Goal: Task Accomplishment & Management: Complete application form

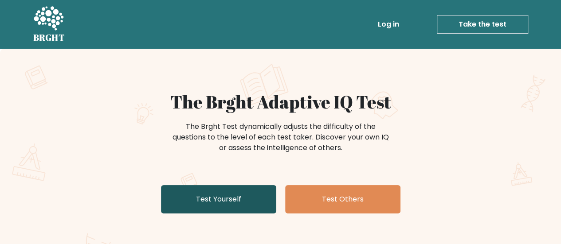
click at [213, 195] on link "Test Yourself" at bounding box center [218, 199] width 115 height 28
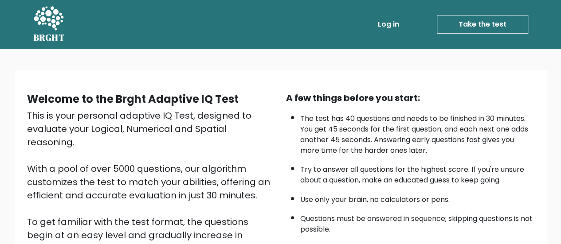
scroll to position [142, 0]
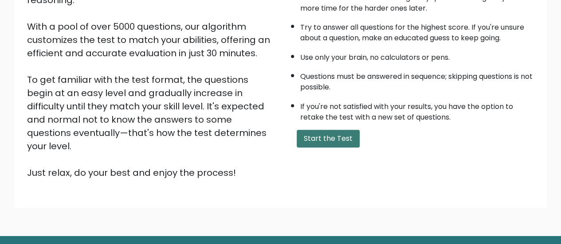
click at [308, 135] on button "Start the Test" at bounding box center [328, 139] width 63 height 18
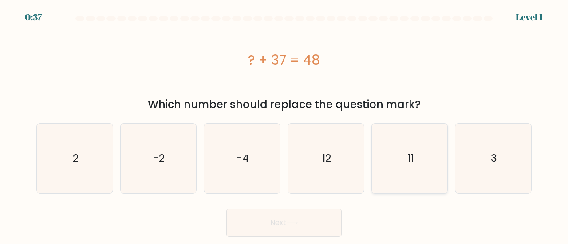
click at [375, 159] on icon "11" at bounding box center [410, 159] width 70 height 70
click at [284, 125] on input "e. 11" at bounding box center [284, 123] width 0 height 2
radio input "true"
click at [311, 229] on button "Next" at bounding box center [283, 223] width 115 height 28
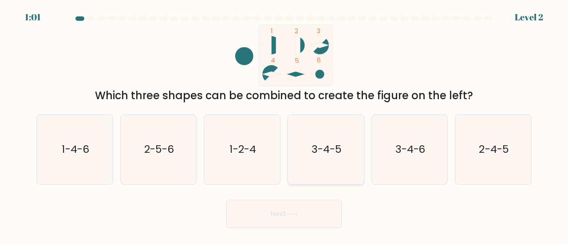
click at [320, 153] on text "3-4-5" at bounding box center [326, 149] width 30 height 15
click at [284, 125] on input "d. 3-4-5" at bounding box center [284, 123] width 0 height 2
radio input "true"
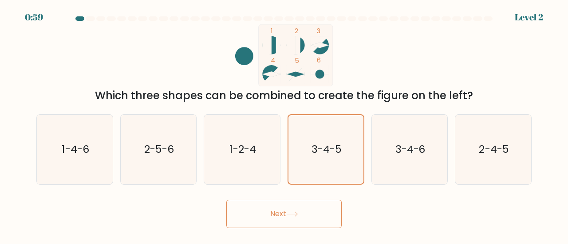
click at [309, 208] on button "Next" at bounding box center [283, 214] width 115 height 28
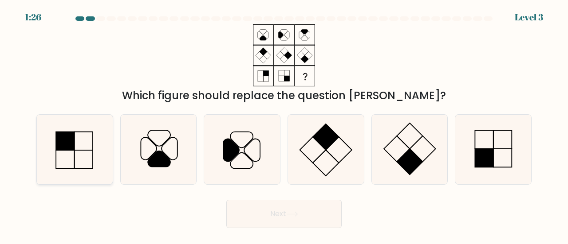
click at [82, 140] on icon at bounding box center [75, 150] width 70 height 70
click at [284, 125] on input "a." at bounding box center [284, 123] width 0 height 2
radio input "true"
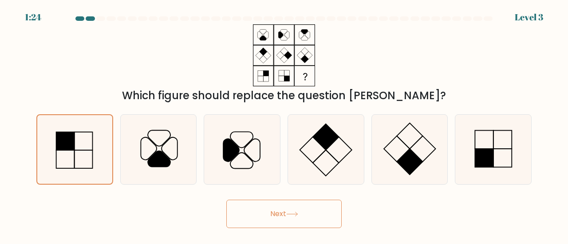
click at [293, 212] on icon at bounding box center [292, 214] width 12 height 5
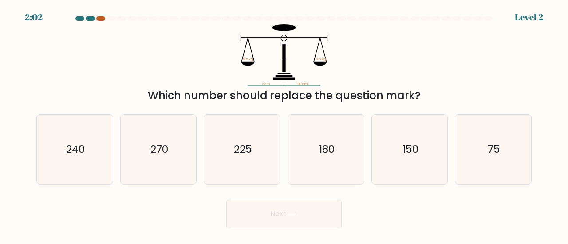
click at [98, 18] on div at bounding box center [100, 18] width 9 height 4
click at [259, 84] on icon "? cm 180 cm 9.5 kg 9.5 kg" at bounding box center [284, 55] width 266 height 62
click at [343, 124] on icon "180" at bounding box center [326, 150] width 70 height 70
click at [284, 124] on input "d. 180" at bounding box center [284, 123] width 0 height 2
radio input "true"
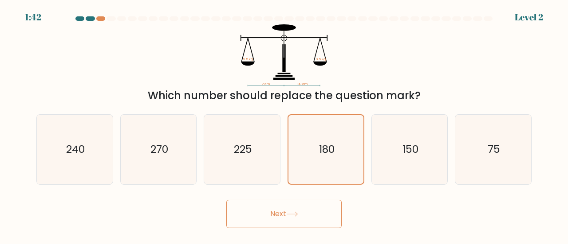
click at [280, 214] on button "Next" at bounding box center [283, 214] width 115 height 28
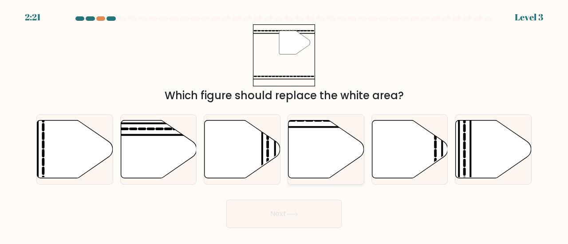
click at [329, 133] on icon at bounding box center [326, 149] width 76 height 58
click at [284, 125] on input "d." at bounding box center [284, 123] width 0 height 2
radio input "true"
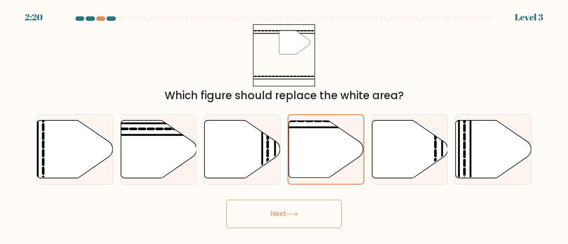
click at [320, 203] on button "Next" at bounding box center [283, 214] width 115 height 28
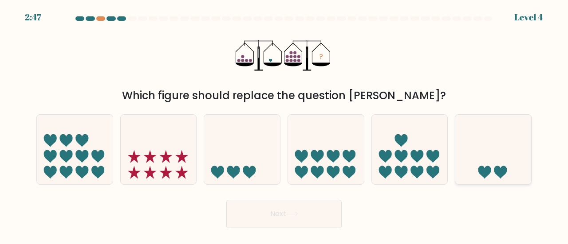
click at [490, 157] on icon at bounding box center [493, 149] width 76 height 63
click at [284, 125] on input "f." at bounding box center [284, 123] width 0 height 2
radio input "true"
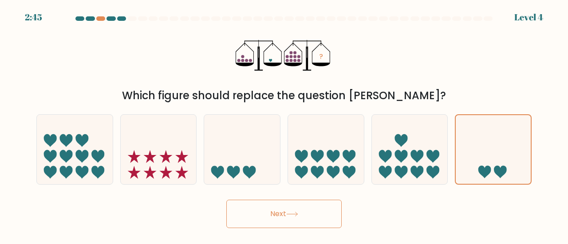
click at [314, 219] on button "Next" at bounding box center [283, 214] width 115 height 28
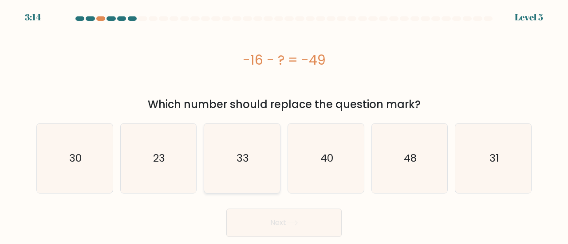
click at [253, 157] on icon "33" at bounding box center [242, 159] width 70 height 70
click at [284, 125] on input "c. 33" at bounding box center [284, 123] width 0 height 2
radio input "true"
click at [298, 221] on icon at bounding box center [292, 223] width 12 height 5
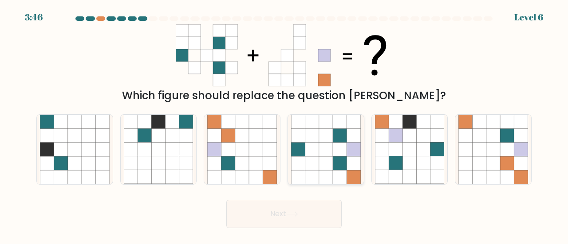
click at [326, 146] on icon at bounding box center [326, 150] width 14 height 14
click at [284, 125] on input "d." at bounding box center [284, 123] width 0 height 2
radio input "true"
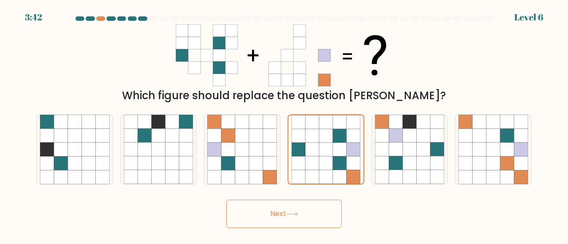
click at [306, 208] on button "Next" at bounding box center [283, 214] width 115 height 28
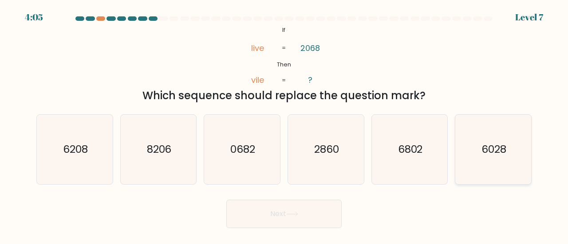
click at [497, 149] on text "6028" at bounding box center [493, 149] width 25 height 15
click at [284, 125] on input "f. 6028" at bounding box center [284, 123] width 0 height 2
radio input "true"
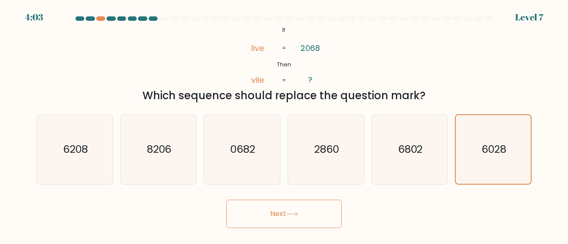
click at [272, 219] on button "Next" at bounding box center [283, 214] width 115 height 28
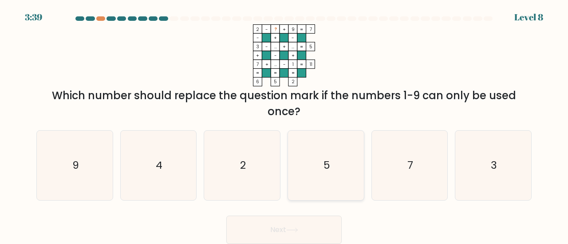
click at [320, 153] on icon "5" at bounding box center [326, 166] width 70 height 70
click at [284, 125] on input "d. 5" at bounding box center [284, 123] width 0 height 2
radio input "true"
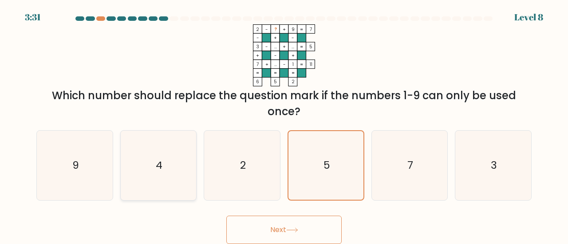
click at [160, 162] on text "4" at bounding box center [159, 165] width 7 height 15
click at [284, 125] on input "b. 4" at bounding box center [284, 123] width 0 height 2
radio input "true"
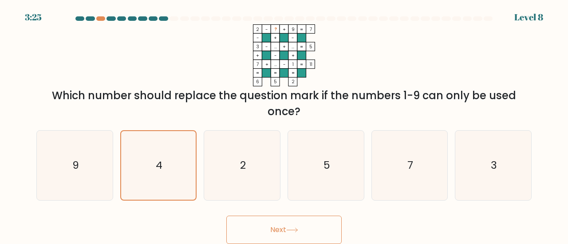
click at [282, 230] on button "Next" at bounding box center [283, 230] width 115 height 28
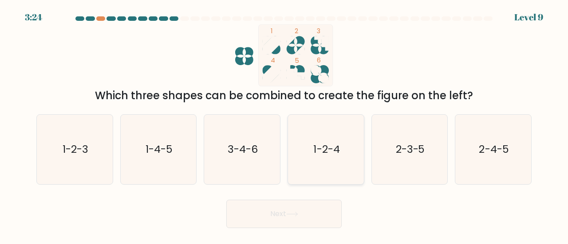
click at [335, 142] on icon "1-2-4" at bounding box center [326, 150] width 70 height 70
click at [284, 125] on input "d. 1-2-4" at bounding box center [284, 123] width 0 height 2
radio input "true"
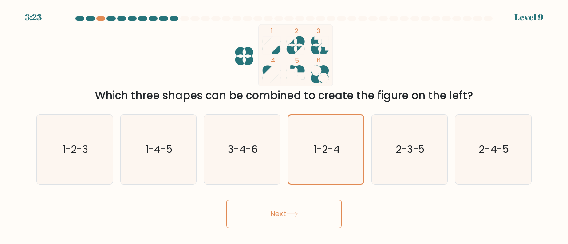
click at [282, 213] on button "Next" at bounding box center [283, 214] width 115 height 28
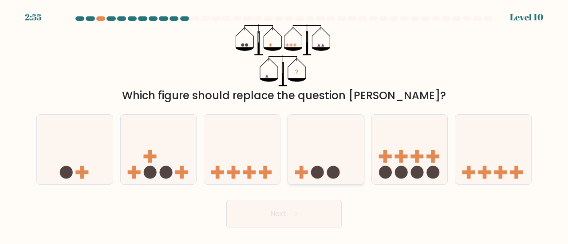
click at [315, 158] on icon at bounding box center [326, 149] width 76 height 63
click at [284, 125] on input "d." at bounding box center [284, 123] width 0 height 2
radio input "true"
click at [299, 207] on button "Next" at bounding box center [283, 214] width 115 height 28
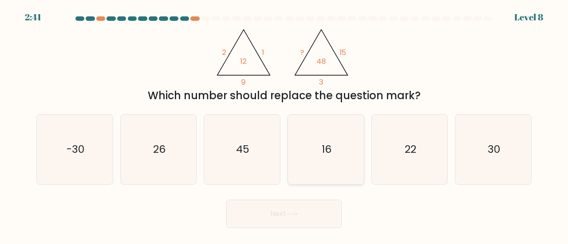
click at [353, 129] on icon "16" at bounding box center [326, 150] width 70 height 70
click at [284, 125] on input "d. 16" at bounding box center [284, 123] width 0 height 2
radio input "true"
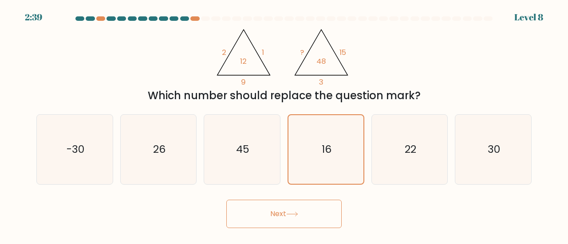
click at [291, 218] on button "Next" at bounding box center [283, 214] width 115 height 28
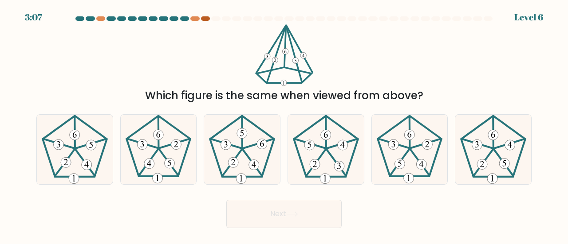
click at [206, 19] on div at bounding box center [205, 18] width 9 height 4
click at [495, 138] on 152 at bounding box center [493, 135] width 10 height 10
click at [284, 125] on input "f." at bounding box center [284, 123] width 0 height 2
radio input "true"
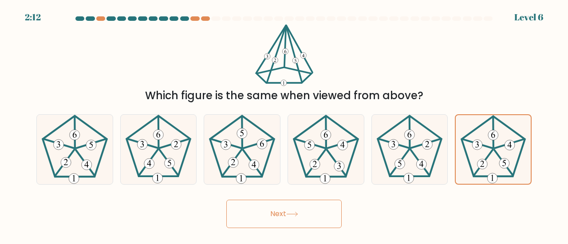
click at [288, 216] on icon at bounding box center [292, 214] width 12 height 5
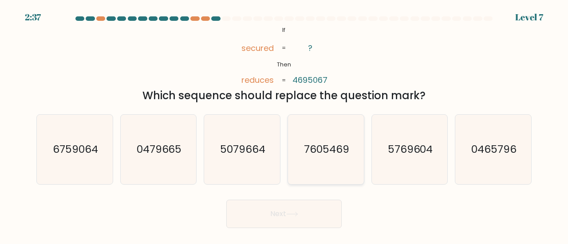
click at [325, 139] on icon "7605469" at bounding box center [326, 150] width 70 height 70
click at [284, 125] on input "d. 7605469" at bounding box center [284, 123] width 0 height 2
radio input "true"
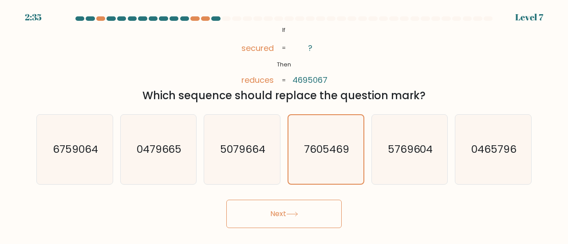
click at [271, 216] on button "Next" at bounding box center [283, 214] width 115 height 28
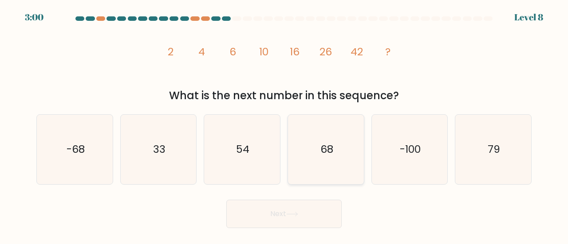
click at [347, 146] on icon "68" at bounding box center [326, 150] width 70 height 70
click at [284, 125] on input "d. 68" at bounding box center [284, 123] width 0 height 2
radio input "true"
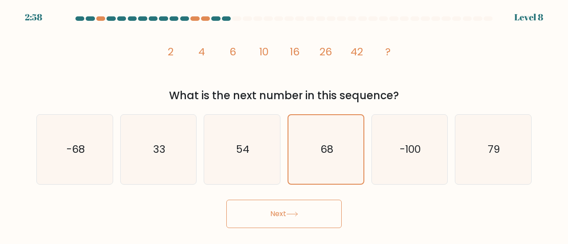
click at [298, 216] on icon at bounding box center [292, 214] width 12 height 5
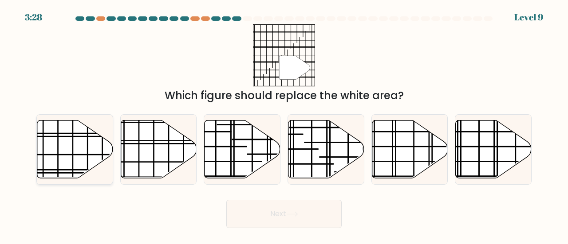
click at [53, 144] on icon at bounding box center [75, 149] width 76 height 58
click at [284, 125] on input "a." at bounding box center [284, 123] width 0 height 2
radio input "true"
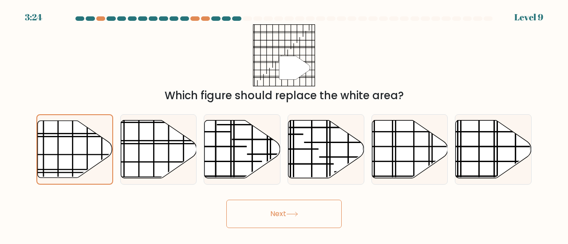
click at [267, 210] on button "Next" at bounding box center [283, 214] width 115 height 28
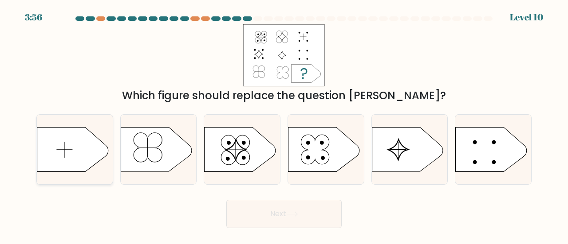
click at [60, 144] on icon at bounding box center [72, 150] width 71 height 44
click at [284, 125] on input "a." at bounding box center [284, 123] width 0 height 2
radio input "true"
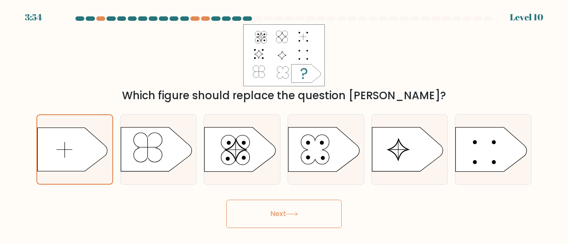
click at [285, 212] on button "Next" at bounding box center [283, 214] width 115 height 28
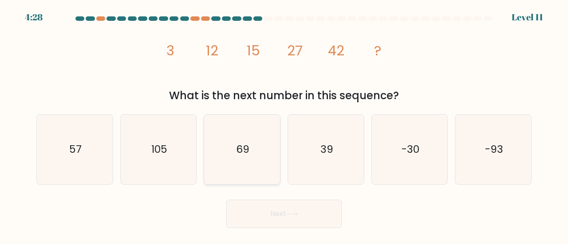
click at [243, 141] on icon "69" at bounding box center [242, 150] width 70 height 70
click at [284, 125] on input "c. 69" at bounding box center [284, 123] width 0 height 2
radio input "true"
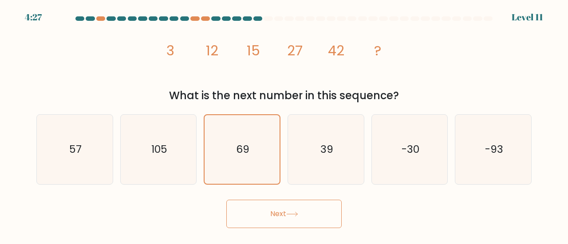
click at [318, 211] on button "Next" at bounding box center [283, 214] width 115 height 28
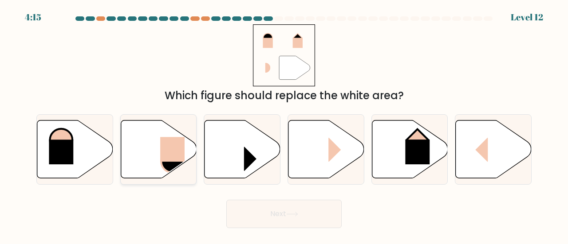
click at [169, 137] on icon at bounding box center [159, 149] width 76 height 58
click at [284, 125] on input "b." at bounding box center [284, 123] width 0 height 2
radio input "true"
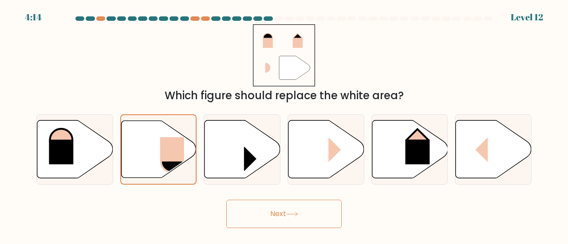
click at [297, 219] on button "Next" at bounding box center [283, 214] width 115 height 28
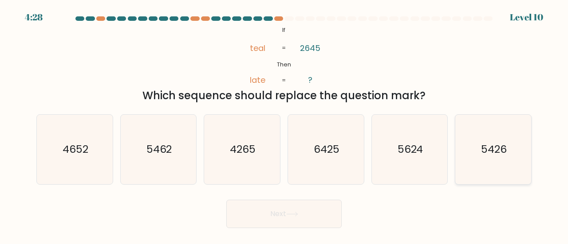
click at [491, 153] on text "5426" at bounding box center [494, 149] width 26 height 15
click at [284, 125] on input "f. 5426" at bounding box center [284, 123] width 0 height 2
radio input "true"
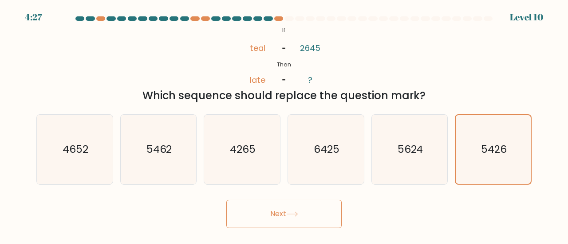
click at [303, 213] on button "Next" at bounding box center [283, 214] width 115 height 28
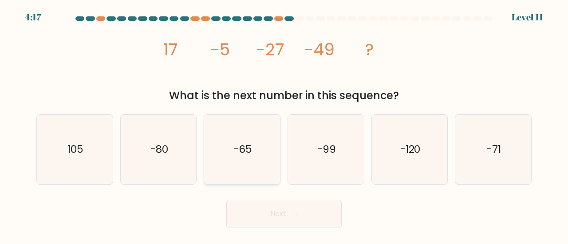
click at [239, 149] on text "-65" at bounding box center [242, 149] width 19 height 15
click at [284, 125] on input "c. -65" at bounding box center [284, 123] width 0 height 2
radio input "true"
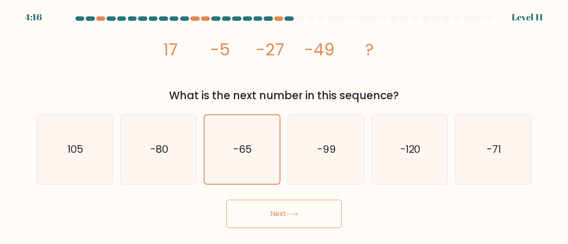
click at [295, 216] on icon at bounding box center [292, 214] width 12 height 5
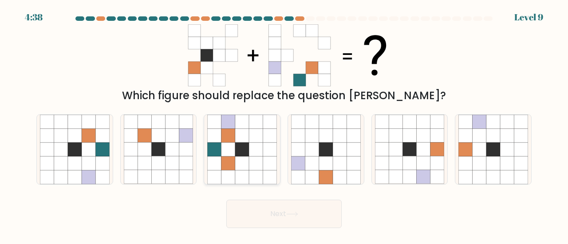
click at [254, 155] on icon at bounding box center [256, 150] width 14 height 14
click at [284, 125] on input "c." at bounding box center [284, 123] width 0 height 2
radio input "true"
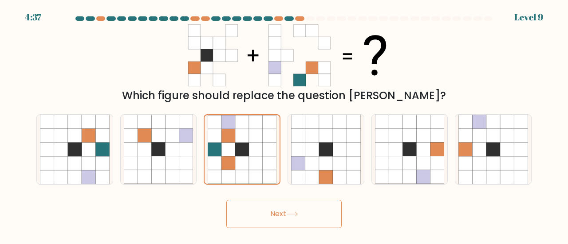
click at [305, 209] on button "Next" at bounding box center [283, 214] width 115 height 28
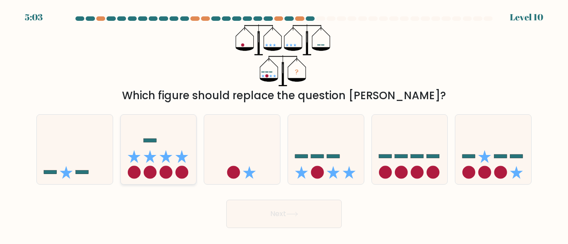
click at [179, 141] on icon at bounding box center [159, 149] width 76 height 63
click at [284, 125] on input "b." at bounding box center [284, 123] width 0 height 2
radio input "true"
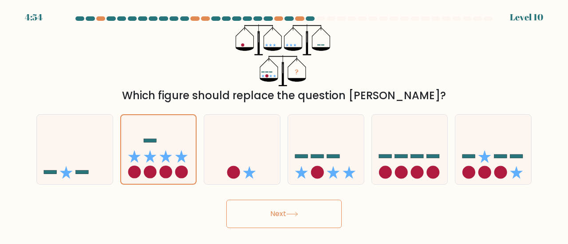
click at [453, 164] on div "f." at bounding box center [493, 149] width 84 height 71
click at [291, 215] on icon at bounding box center [292, 214] width 12 height 5
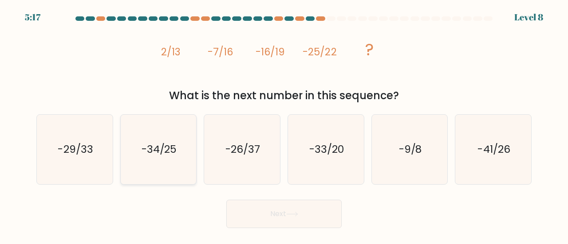
click at [163, 140] on icon "-34/25" at bounding box center [159, 150] width 70 height 70
click at [284, 125] on input "b. -34/25" at bounding box center [284, 123] width 0 height 2
radio input "true"
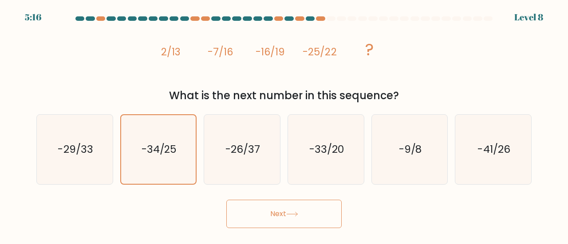
click at [286, 210] on button "Next" at bounding box center [283, 214] width 115 height 28
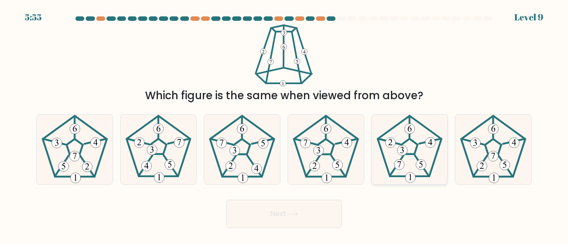
click at [400, 161] on 664 at bounding box center [399, 165] width 10 height 10
click at [284, 125] on input "e." at bounding box center [284, 123] width 0 height 2
radio input "true"
click at [306, 206] on button "Next" at bounding box center [283, 214] width 115 height 28
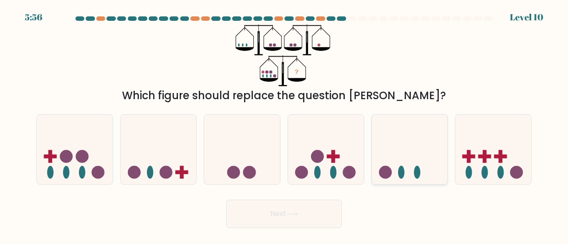
click at [419, 163] on icon at bounding box center [410, 149] width 76 height 63
click at [284, 125] on input "e." at bounding box center [284, 123] width 0 height 2
radio input "true"
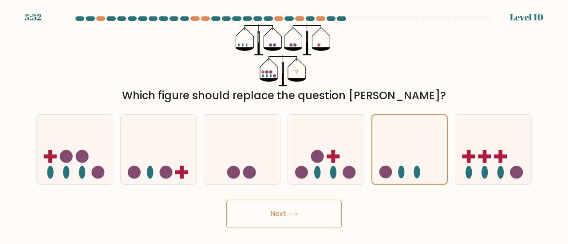
click at [318, 209] on button "Next" at bounding box center [283, 214] width 115 height 28
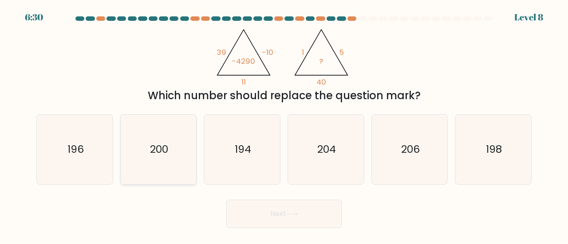
click at [160, 150] on text "200" at bounding box center [159, 149] width 18 height 15
click at [284, 125] on input "b. 200" at bounding box center [284, 123] width 0 height 2
radio input "true"
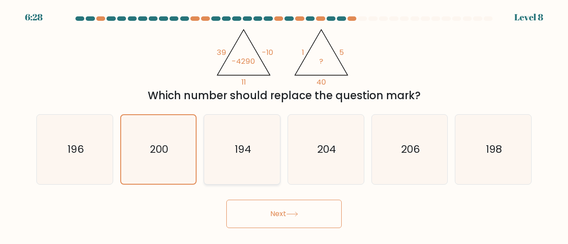
click at [230, 126] on icon "194" at bounding box center [242, 150] width 70 height 70
click at [284, 125] on input "c. 194" at bounding box center [284, 123] width 0 height 2
radio input "true"
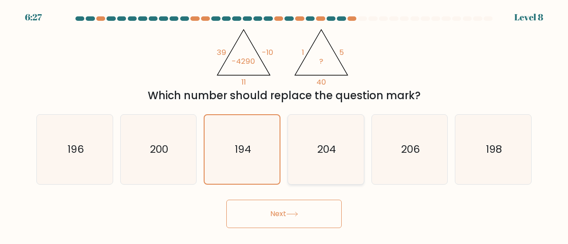
click at [319, 133] on icon "204" at bounding box center [326, 150] width 70 height 70
click at [284, 125] on input "d. 204" at bounding box center [284, 123] width 0 height 2
radio input "true"
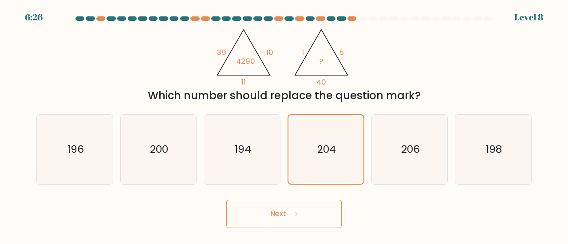
click at [332, 219] on button "Next" at bounding box center [283, 214] width 115 height 28
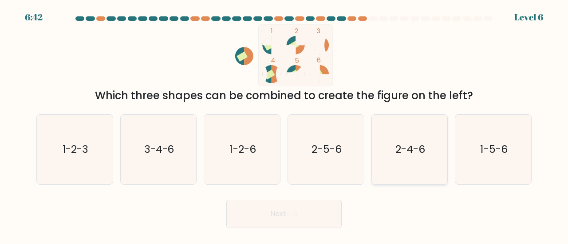
click at [436, 180] on icon "2-4-6" at bounding box center [410, 150] width 70 height 70
click at [284, 125] on input "e. 2-4-6" at bounding box center [284, 123] width 0 height 2
radio input "true"
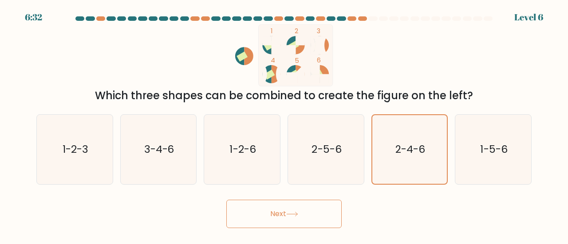
click at [306, 209] on button "Next" at bounding box center [283, 214] width 115 height 28
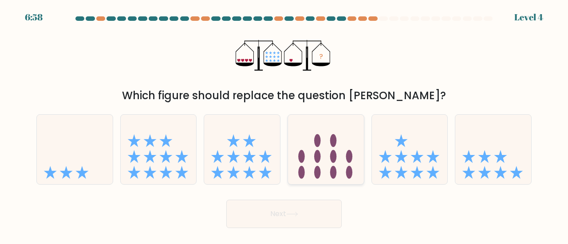
click at [322, 142] on icon at bounding box center [326, 149] width 76 height 63
click at [284, 125] on input "d." at bounding box center [284, 123] width 0 height 2
radio input "true"
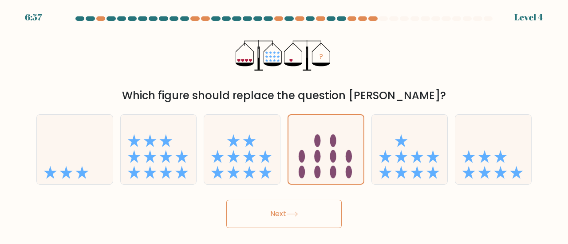
click at [311, 206] on button "Next" at bounding box center [283, 214] width 115 height 28
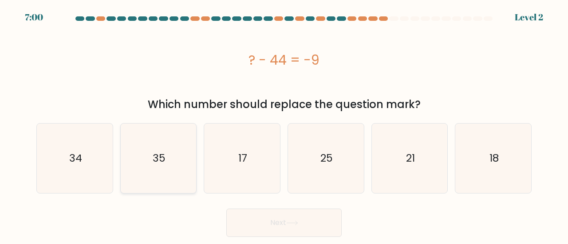
click at [165, 162] on text "35" at bounding box center [159, 158] width 13 height 15
click at [284, 125] on input "b. 35" at bounding box center [284, 123] width 0 height 2
radio input "true"
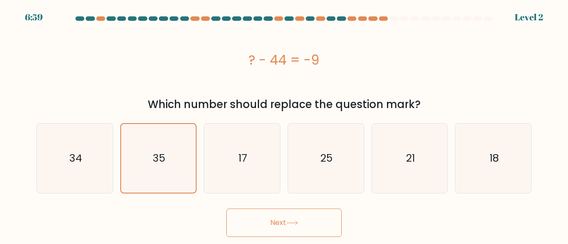
click at [270, 226] on button "Next" at bounding box center [283, 223] width 115 height 28
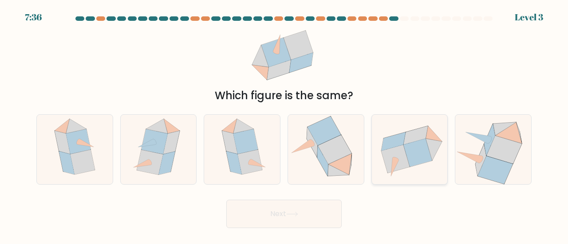
click at [407, 160] on icon at bounding box center [417, 153] width 29 height 28
click at [284, 125] on input "e." at bounding box center [284, 123] width 0 height 2
radio input "true"
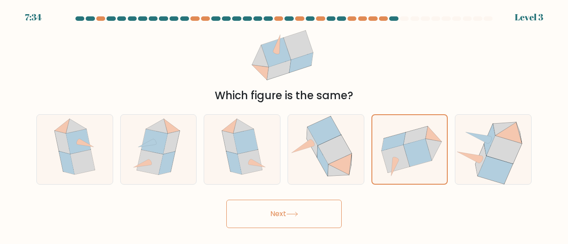
click at [290, 213] on icon at bounding box center [292, 214] width 12 height 5
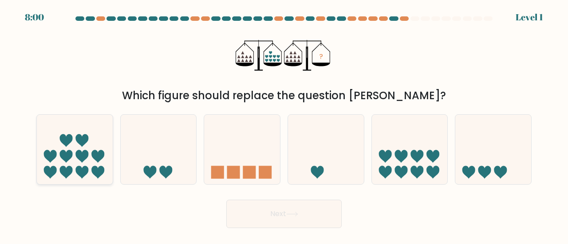
click at [98, 158] on icon at bounding box center [97, 156] width 13 height 13
click at [284, 125] on input "a." at bounding box center [284, 123] width 0 height 2
radio input "true"
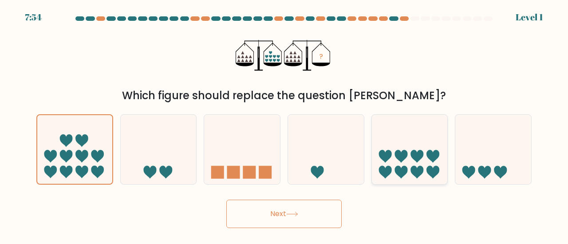
click at [437, 152] on icon at bounding box center [432, 156] width 13 height 13
click at [284, 125] on input "e." at bounding box center [284, 123] width 0 height 2
radio input "true"
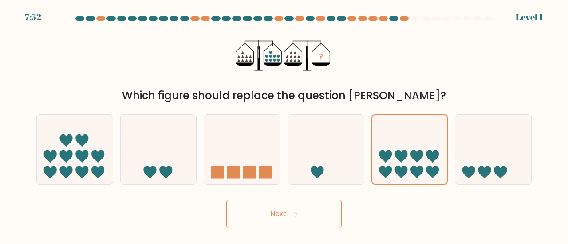
click at [298, 219] on button "Next" at bounding box center [283, 214] width 115 height 28
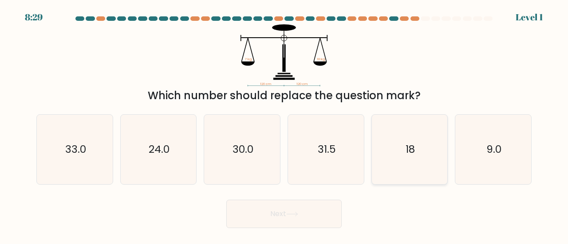
click at [394, 158] on icon "18" at bounding box center [410, 150] width 70 height 70
click at [284, 125] on input "e. 18" at bounding box center [284, 123] width 0 height 2
radio input "true"
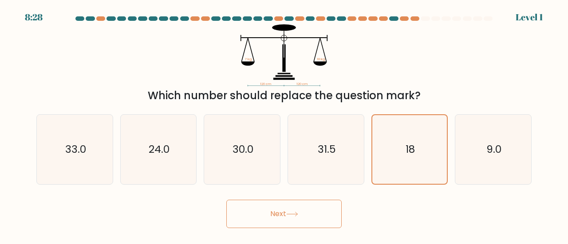
click at [309, 209] on button "Next" at bounding box center [283, 214] width 115 height 28
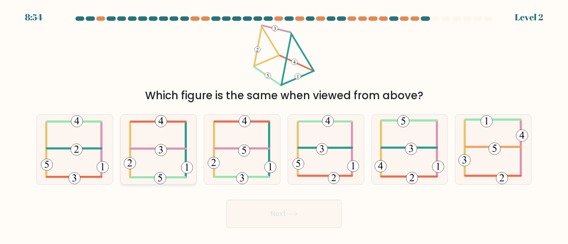
click at [161, 151] on 352 at bounding box center [161, 151] width 12 height 12
click at [284, 125] on input "b." at bounding box center [284, 123] width 0 height 2
radio input "true"
click at [291, 222] on button "Next" at bounding box center [283, 214] width 115 height 28
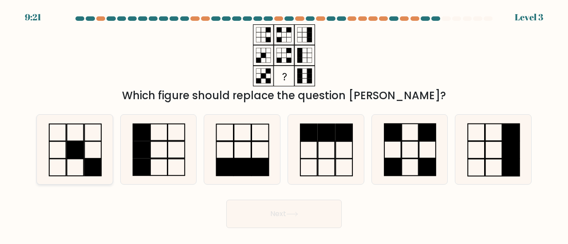
click at [74, 138] on icon at bounding box center [75, 150] width 70 height 70
click at [284, 125] on input "a." at bounding box center [284, 123] width 0 height 2
radio input "true"
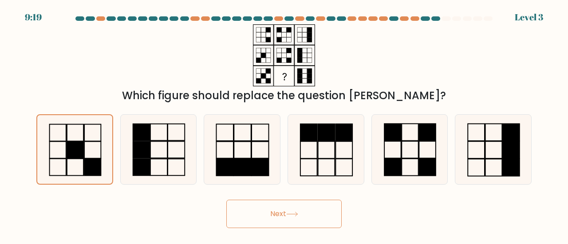
click at [305, 210] on button "Next" at bounding box center [283, 214] width 115 height 28
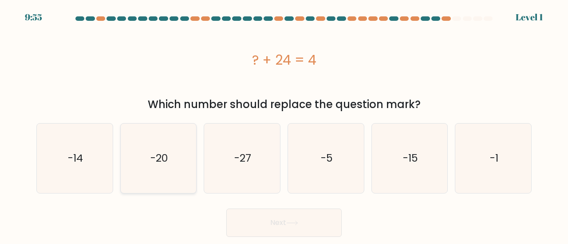
click at [162, 171] on icon "-20" at bounding box center [159, 159] width 70 height 70
click at [284, 125] on input "b. -20" at bounding box center [284, 123] width 0 height 2
radio input "true"
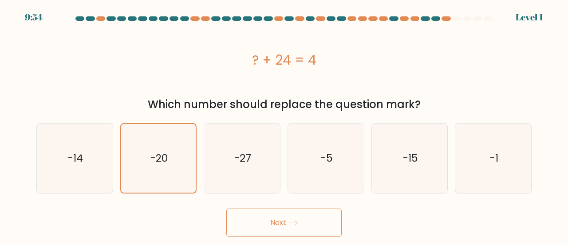
click at [275, 221] on button "Next" at bounding box center [283, 223] width 115 height 28
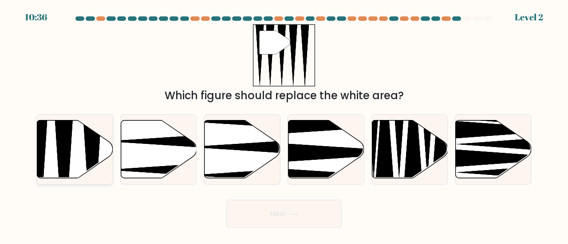
click at [76, 142] on icon at bounding box center [75, 149] width 76 height 58
click at [284, 125] on input "a." at bounding box center [284, 123] width 0 height 2
radio input "true"
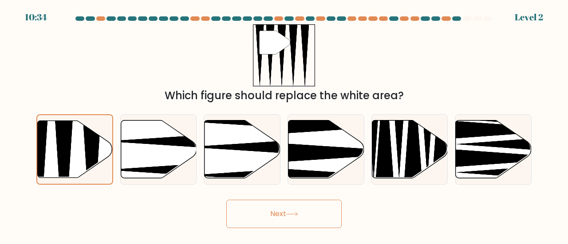
click at [298, 215] on icon at bounding box center [292, 214] width 12 height 5
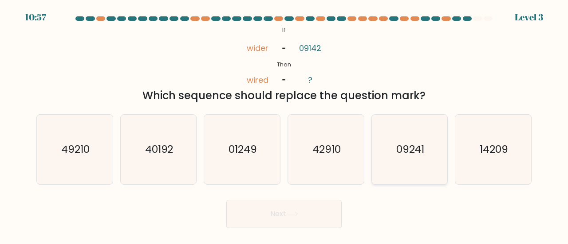
click at [426, 154] on icon "09241" at bounding box center [410, 150] width 70 height 70
click at [284, 125] on input "e. 09241" at bounding box center [284, 123] width 0 height 2
radio input "true"
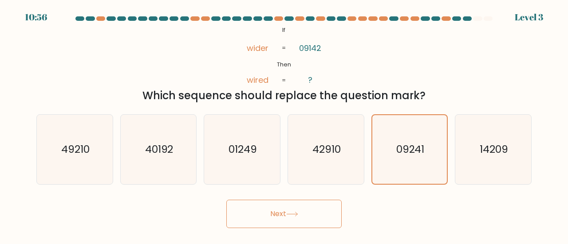
click at [317, 220] on button "Next" at bounding box center [283, 214] width 115 height 28
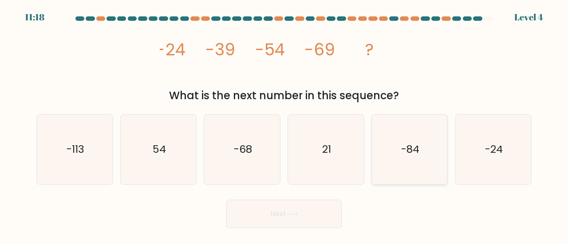
click at [419, 148] on text "-84" at bounding box center [410, 149] width 18 height 15
click at [284, 125] on input "e. -84" at bounding box center [284, 123] width 0 height 2
radio input "true"
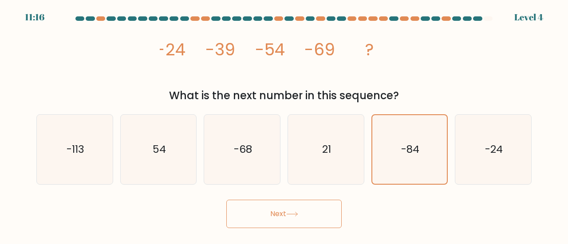
click at [298, 213] on icon at bounding box center [292, 214] width 12 height 5
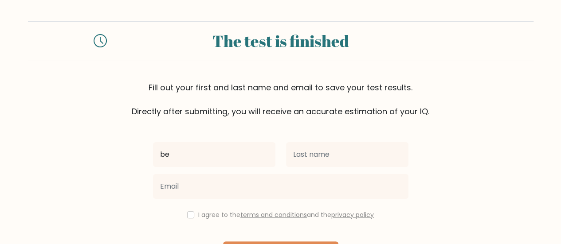
type input "b"
type input "sssss"
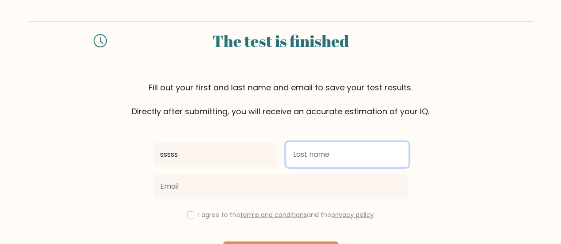
click at [333, 149] on input "text" at bounding box center [347, 154] width 122 height 25
type input "weee"
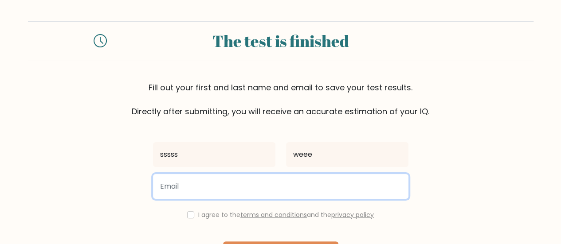
click at [320, 182] on input "email" at bounding box center [280, 186] width 255 height 25
type input "boemsreylin00@gmail.com"
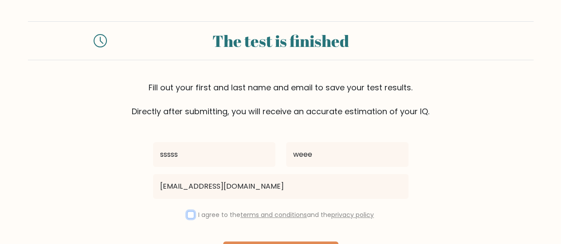
click at [188, 215] on input "checkbox" at bounding box center [190, 215] width 7 height 7
checkbox input "true"
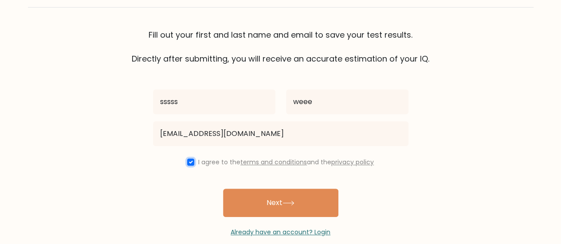
scroll to position [66, 0]
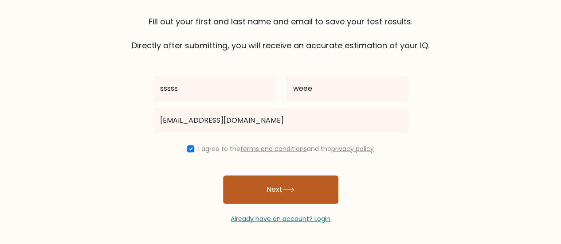
click at [260, 189] on button "Next" at bounding box center [280, 190] width 115 height 28
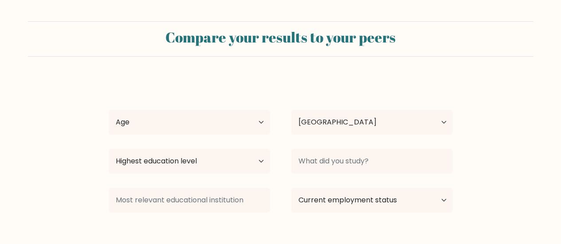
select select "KH"
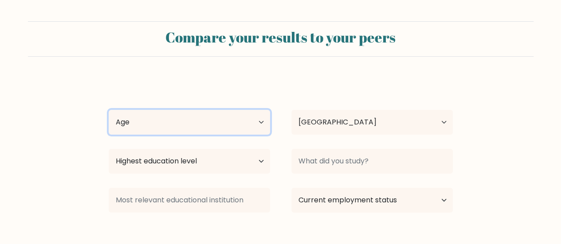
click at [184, 128] on select "Age Under 18 years old 18-24 years old 25-34 years old 35-44 years old 45-54 ye…" at bounding box center [189, 122] width 161 height 25
select select "18_24"
click at [109, 110] on select "Age Under 18 years old 18-24 years old 25-34 years old 35-44 years old 45-54 ye…" at bounding box center [189, 122] width 161 height 25
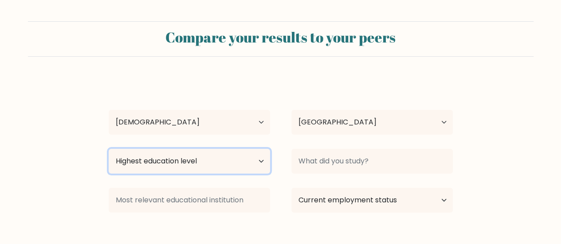
click at [185, 157] on select "Highest education level No schooling Primary Lower Secondary Upper Secondary Oc…" at bounding box center [189, 161] width 161 height 25
select select "bachelors_degree"
click at [109, 149] on select "Highest education level No schooling Primary Lower Secondary Upper Secondary Oc…" at bounding box center [189, 161] width 161 height 25
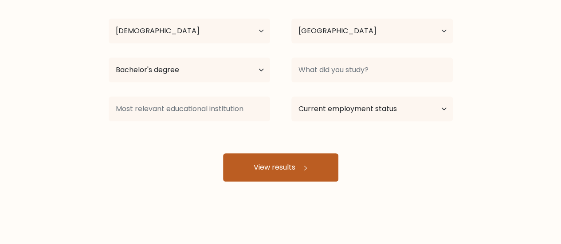
click at [278, 168] on button "View results" at bounding box center [280, 167] width 115 height 28
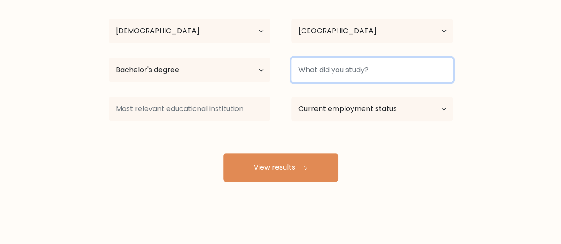
click at [331, 70] on input at bounding box center [371, 70] width 161 height 25
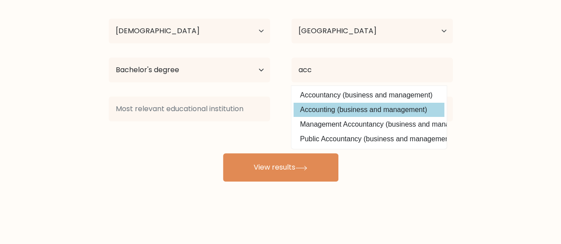
click at [346, 107] on div "sssss weee Age Under 18 years old 18-24 years old 25-34 years old 35-44 years o…" at bounding box center [280, 84] width 355 height 195
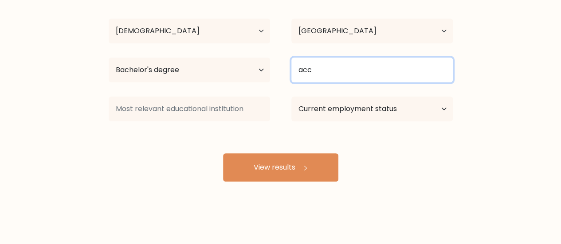
click at [337, 74] on input "acc" at bounding box center [371, 70] width 161 height 25
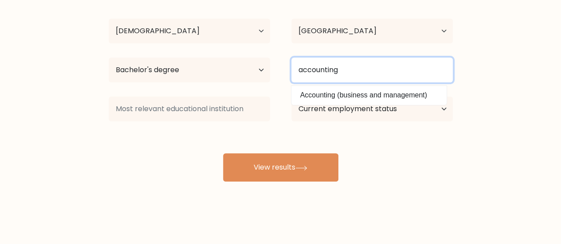
type input "accounting"
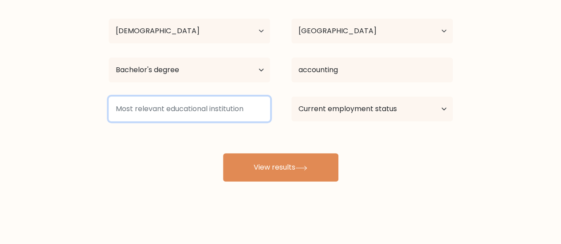
click at [204, 119] on input at bounding box center [189, 109] width 161 height 25
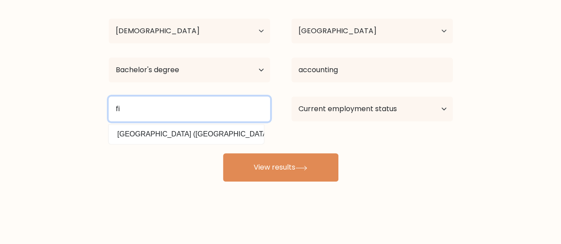
type input "f"
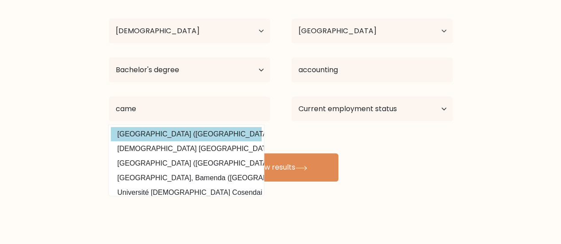
click at [208, 131] on div "sssss weee Age Under 18 years old 18-24 years old 25-34 years old 35-44 years o…" at bounding box center [280, 84] width 355 height 195
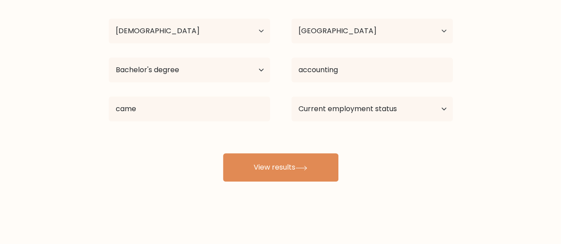
drag, startPoint x: 180, startPoint y: 91, endPoint x: 186, endPoint y: 110, distance: 20.2
click at [186, 110] on div "sssss weee Age Under 18 years old 18-24 years old 25-34 years old 35-44 years o…" at bounding box center [280, 84] width 355 height 195
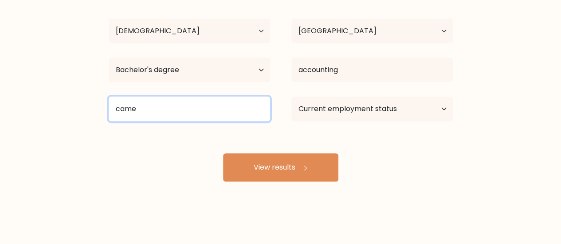
click at [186, 110] on input "came" at bounding box center [189, 109] width 161 height 25
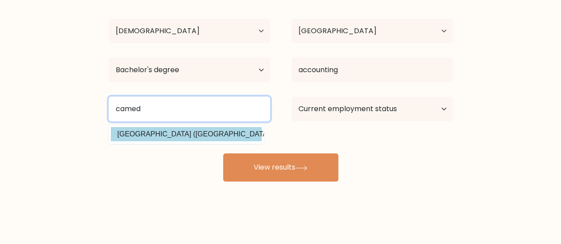
type input "camed"
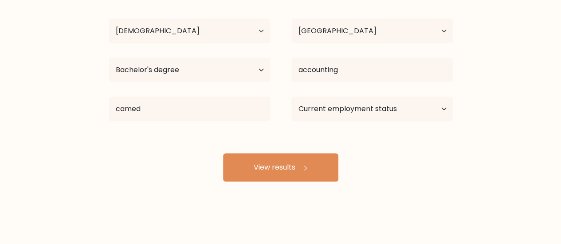
click at [242, 137] on div "sssss weee Age Under 18 years old 18-24 years old 25-34 years old 35-44 years o…" at bounding box center [280, 84] width 355 height 195
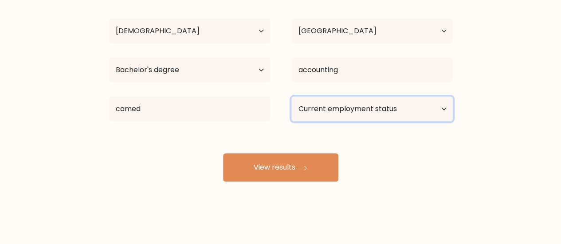
click at [376, 110] on select "Current employment status Employed Student Retired Other / prefer not to answer" at bounding box center [371, 109] width 161 height 25
select select "student"
click at [291, 97] on select "Current employment status Employed Student Retired Other / prefer not to answer" at bounding box center [371, 109] width 161 height 25
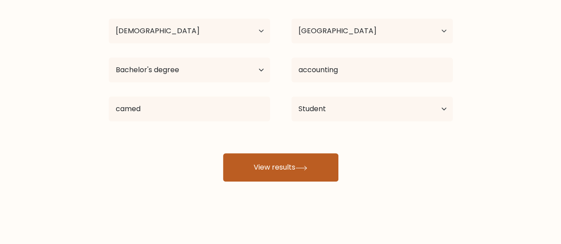
click at [322, 172] on button "View results" at bounding box center [280, 167] width 115 height 28
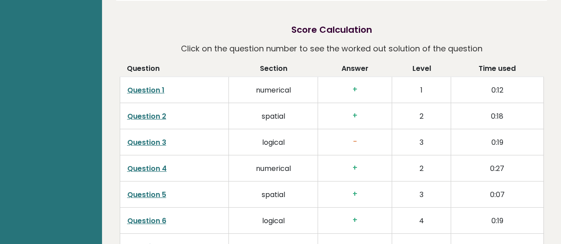
scroll to position [1340, 0]
click at [252, 84] on td "numerical" at bounding box center [273, 91] width 89 height 26
click at [251, 78] on td "numerical" at bounding box center [273, 91] width 89 height 26
click at [255, 79] on td "numerical" at bounding box center [273, 91] width 89 height 26
click at [255, 81] on td "numerical" at bounding box center [273, 91] width 89 height 26
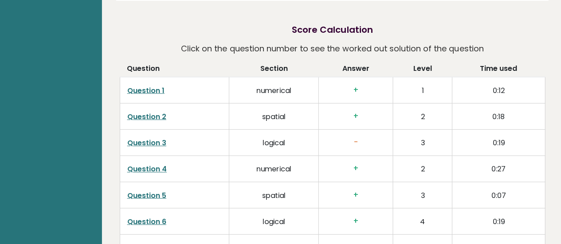
click at [257, 82] on td "numerical" at bounding box center [273, 91] width 89 height 26
click at [256, 83] on td "numerical" at bounding box center [273, 91] width 89 height 26
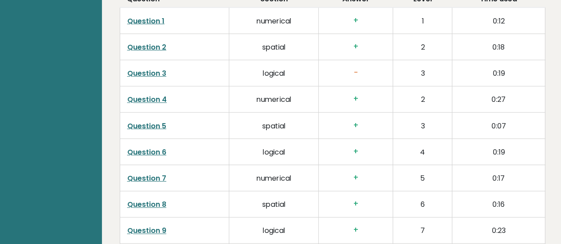
scroll to position [1402, 0]
